Goal: Navigation & Orientation: Find specific page/section

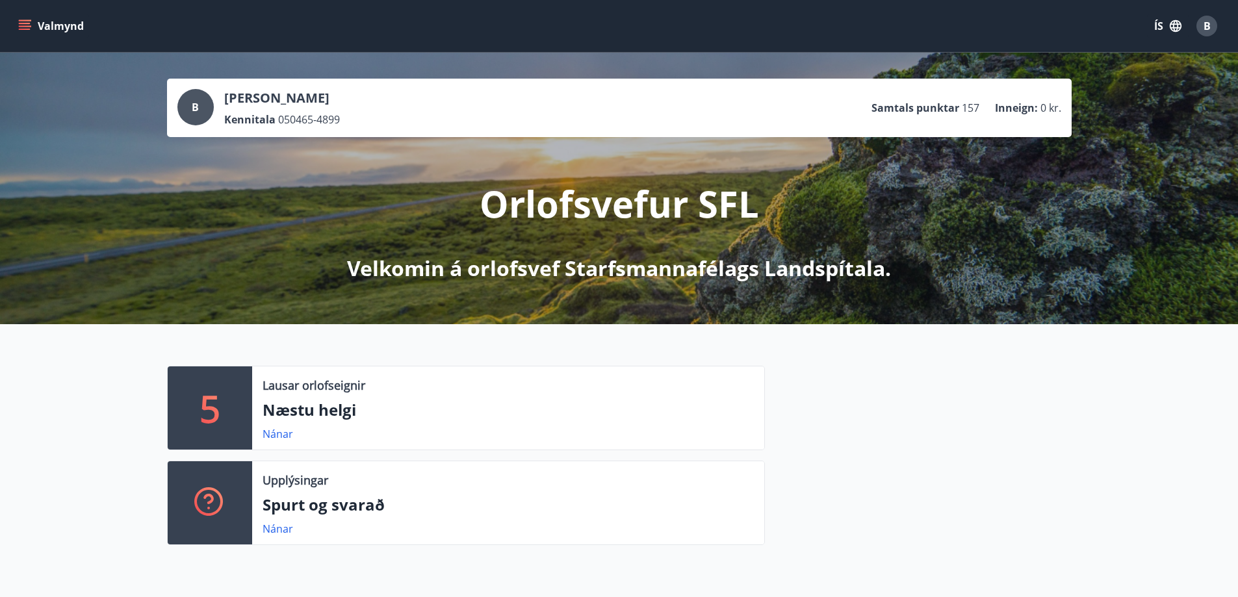
click at [207, 407] on p "5" at bounding box center [209, 407] width 21 height 49
click at [287, 433] on link "Nánar" at bounding box center [277, 434] width 31 height 14
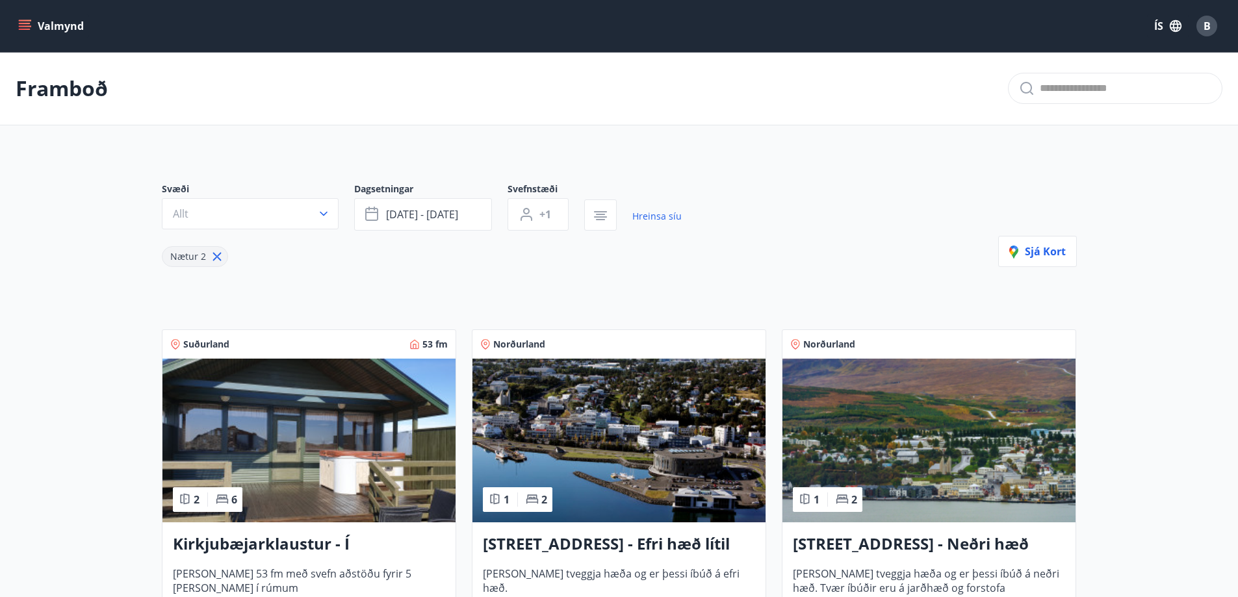
click at [25, 26] on icon "menu" at bounding box center [26, 25] width 14 height 1
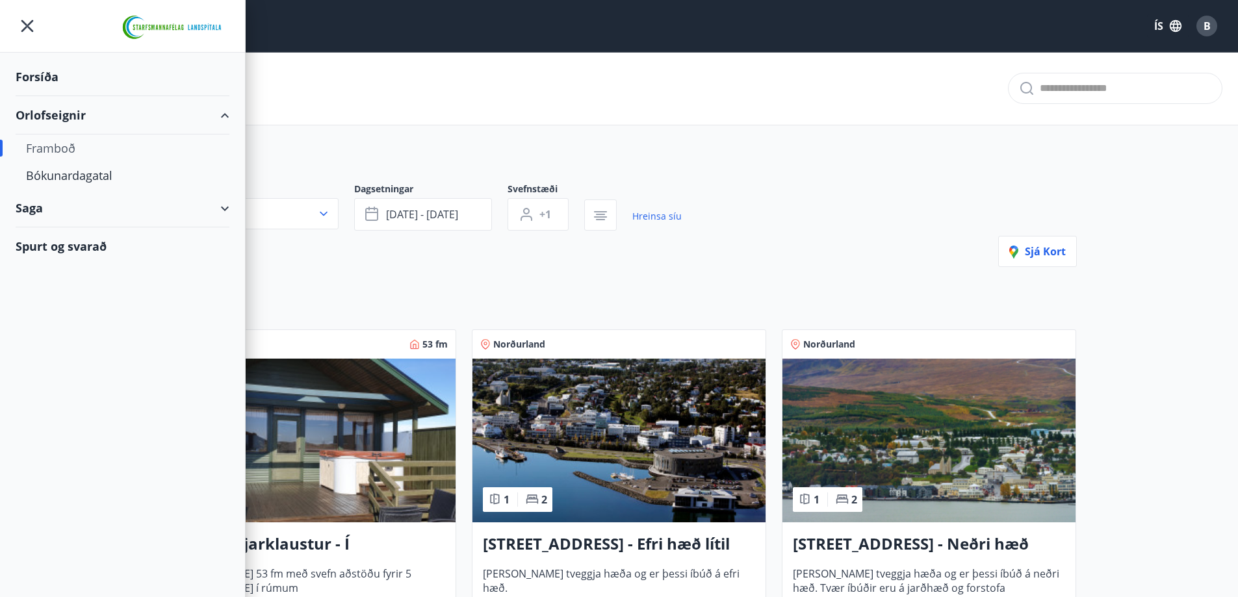
click at [42, 146] on div "Framboð" at bounding box center [122, 147] width 193 height 27
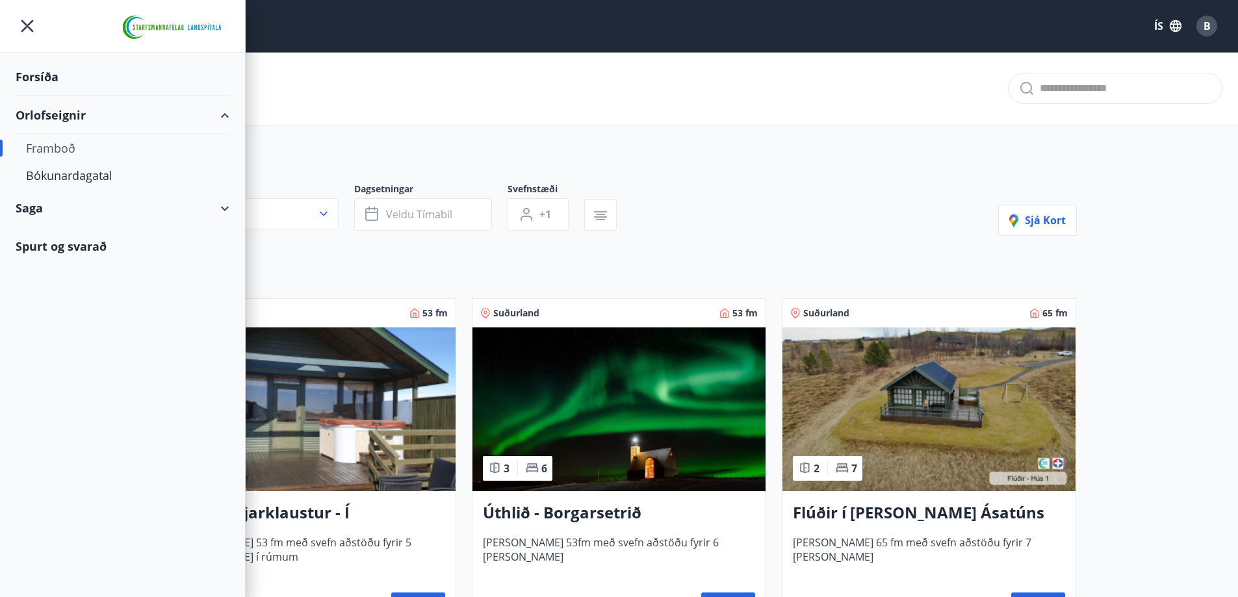
type input "*"
click at [45, 175] on div "Bókunardagatal" at bounding box center [122, 175] width 193 height 27
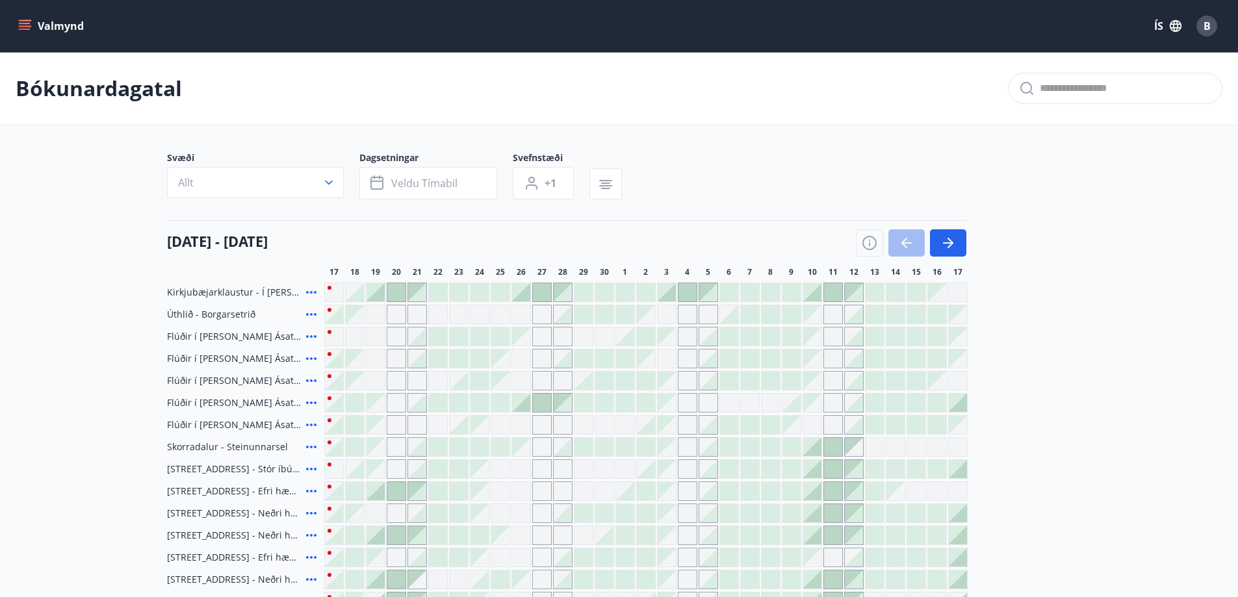
click at [378, 406] on div "Gráir dagar eru ekki bókanlegir" at bounding box center [375, 403] width 18 height 18
